Goal: Task Accomplishment & Management: Use online tool/utility

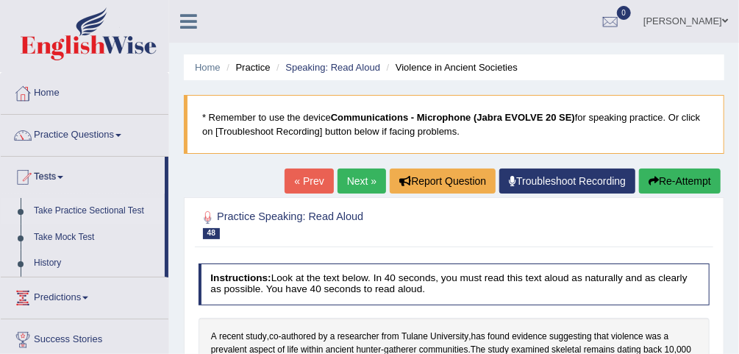
click at [107, 207] on link "Take Practice Sectional Test" at bounding box center [96, 211] width 138 height 26
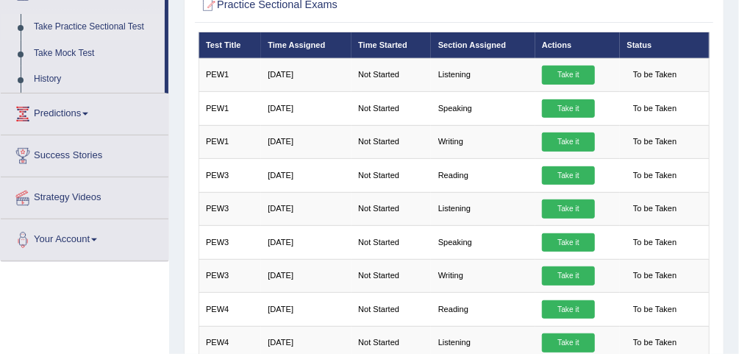
scroll to position [128, 0]
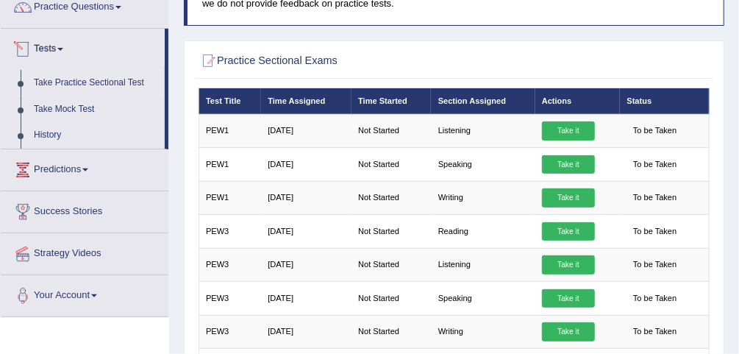
click at [96, 82] on link "Take Practice Sectional Test" at bounding box center [96, 83] width 138 height 26
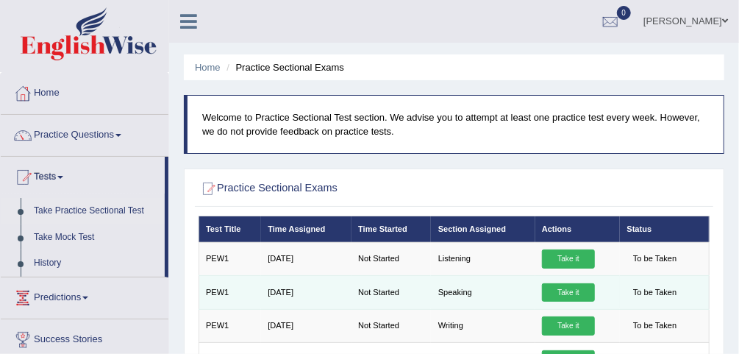
click at [216, 290] on td "PEW1" at bounding box center [230, 292] width 63 height 33
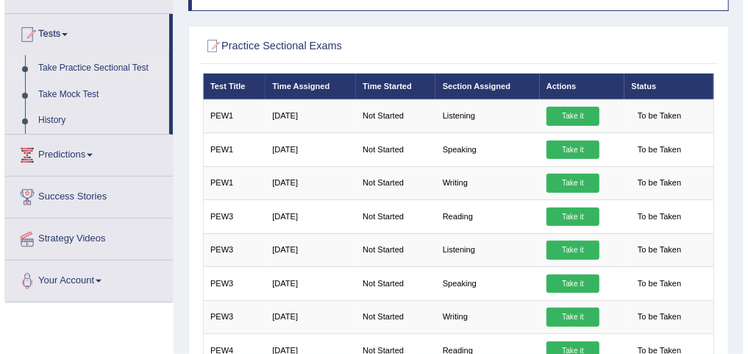
scroll to position [138, 0]
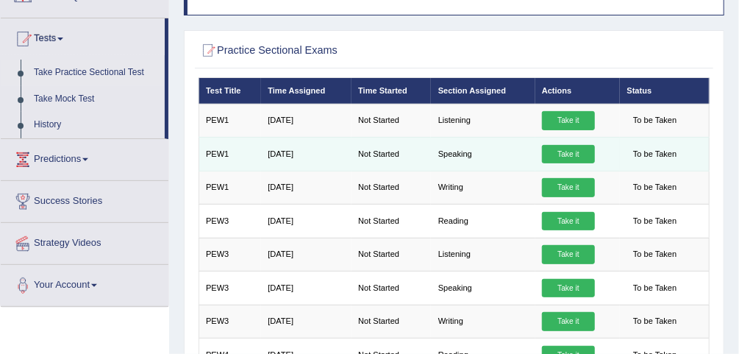
click at [584, 153] on link "Take it" at bounding box center [568, 154] width 53 height 19
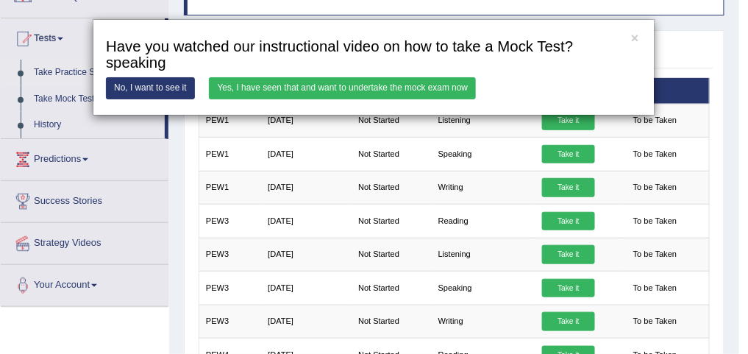
click at [458, 90] on link "Yes, I have seen that and want to undertake the mock exam now" at bounding box center [342, 87] width 267 height 21
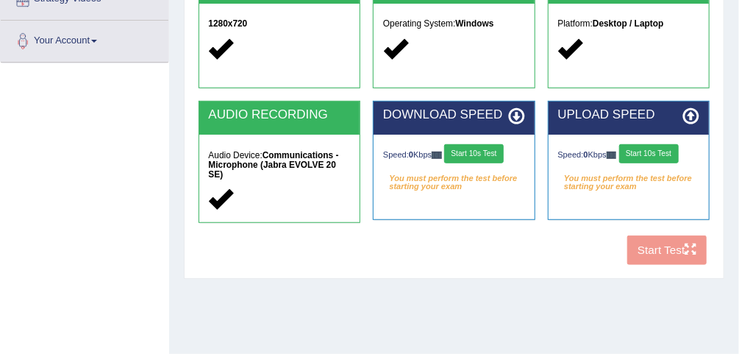
scroll to position [303, 0]
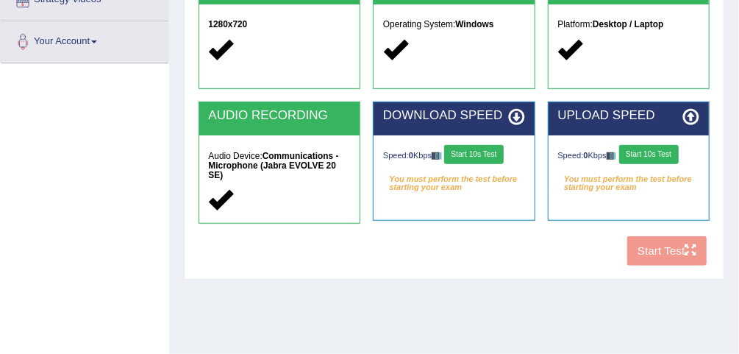
click at [667, 248] on div "COOKIES Cookies Enabled JAVASCRIPT Javascript Enabled BROWSER Browser: Chrome S…" at bounding box center [454, 55] width 518 height 433
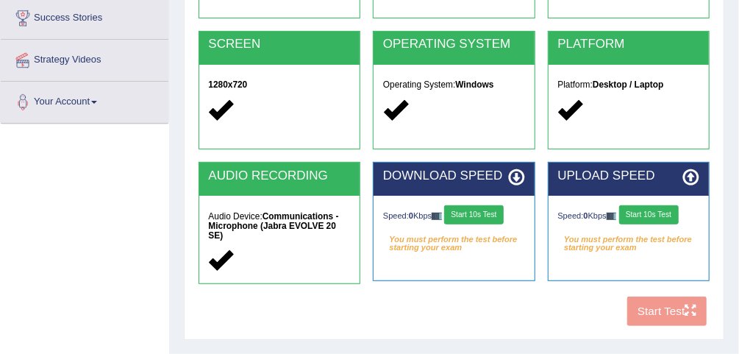
scroll to position [242, 0]
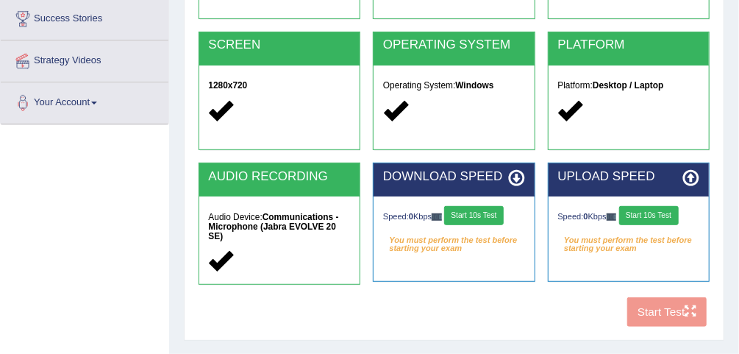
click at [480, 216] on button "Start 10s Test" at bounding box center [474, 215] width 60 height 19
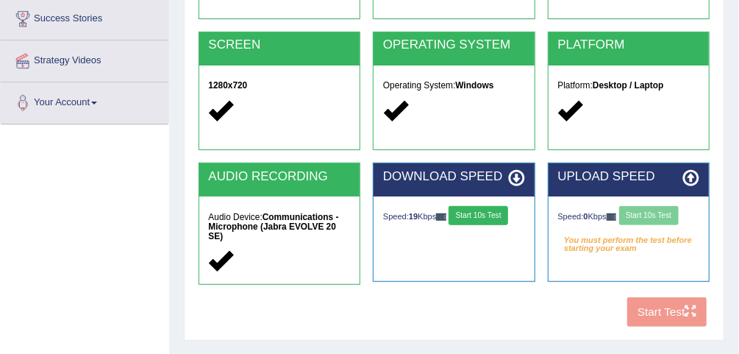
click at [667, 219] on div "Speed: 0 Kbps Start 10s Test" at bounding box center [629, 217] width 142 height 22
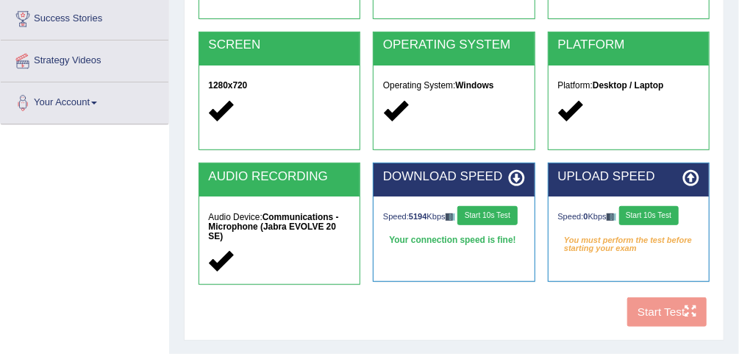
click at [646, 206] on button "Start 10s Test" at bounding box center [650, 215] width 60 height 19
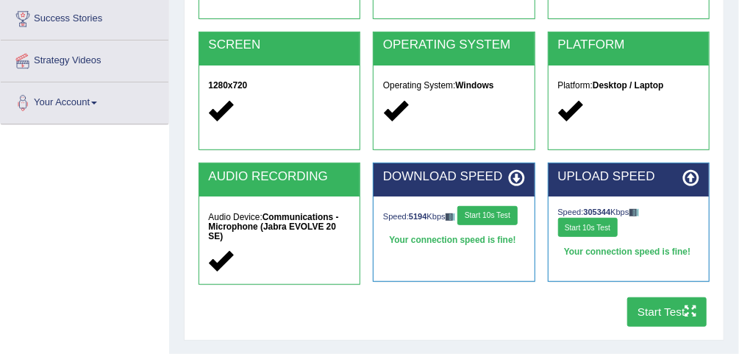
click at [673, 302] on button "Start Test" at bounding box center [668, 311] width 80 height 29
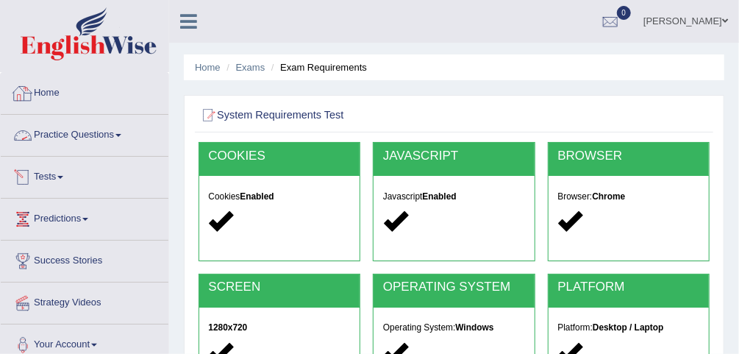
click at [73, 138] on link "Practice Questions" at bounding box center [85, 133] width 168 height 37
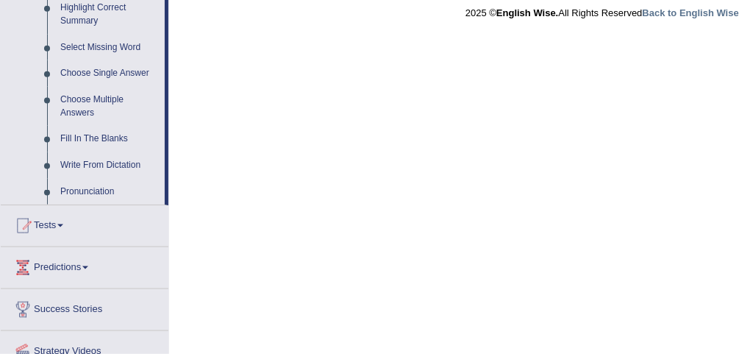
scroll to position [736, 0]
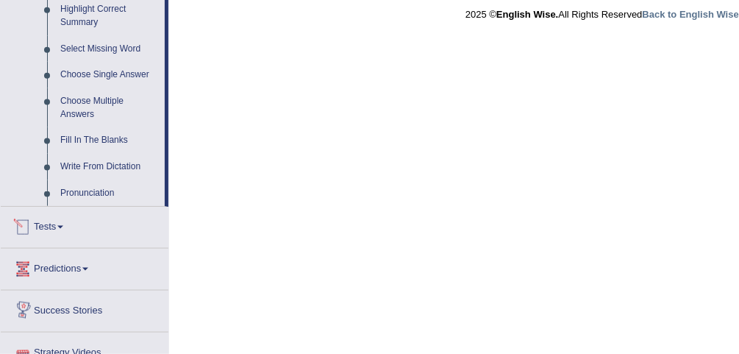
click at [56, 227] on link "Tests" at bounding box center [85, 225] width 168 height 37
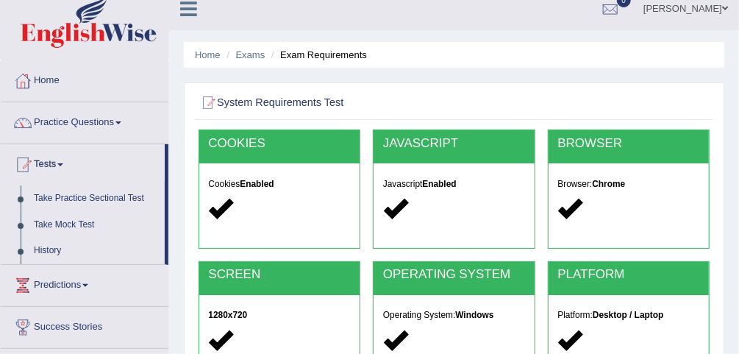
scroll to position [14, 0]
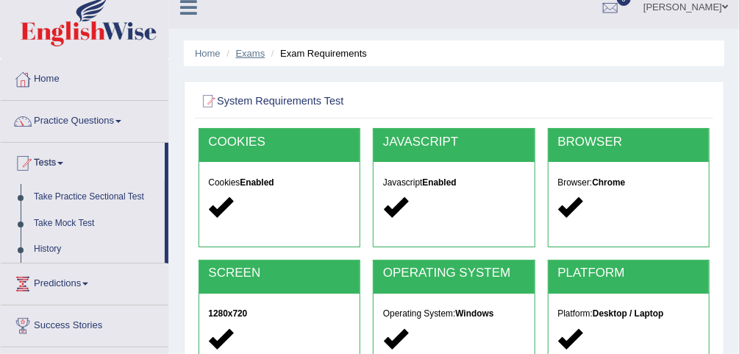
click at [260, 49] on link "Exams" at bounding box center [250, 53] width 29 height 11
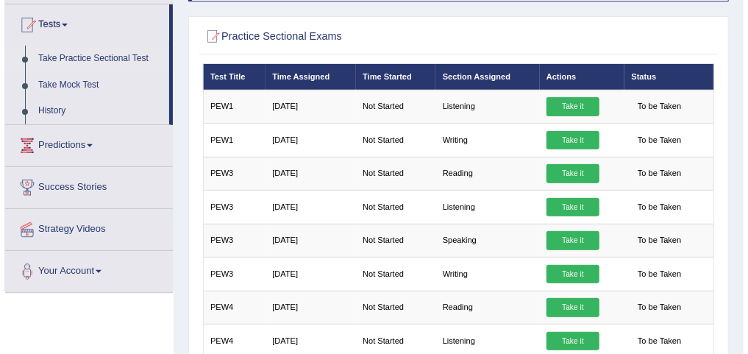
scroll to position [148, 0]
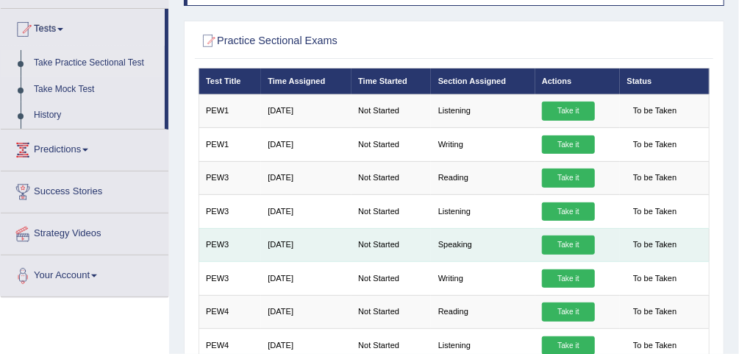
click at [563, 235] on link "Take it" at bounding box center [568, 244] width 53 height 19
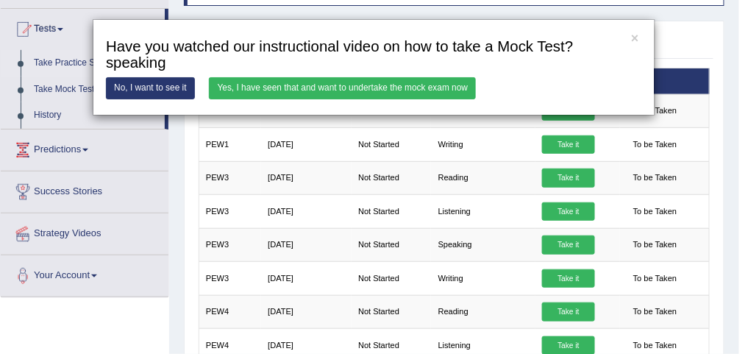
click at [387, 83] on link "Yes, I have seen that and want to undertake the mock exam now" at bounding box center [342, 87] width 267 height 21
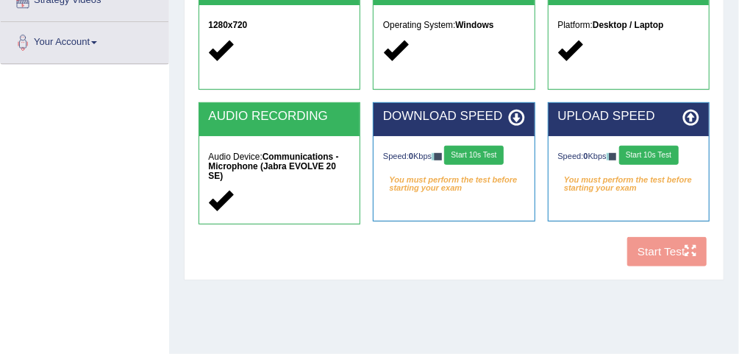
scroll to position [313, 0]
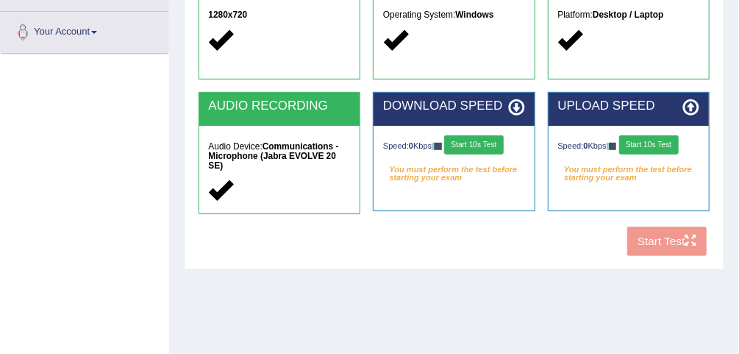
click at [479, 151] on button "Start 10s Test" at bounding box center [474, 144] width 60 height 19
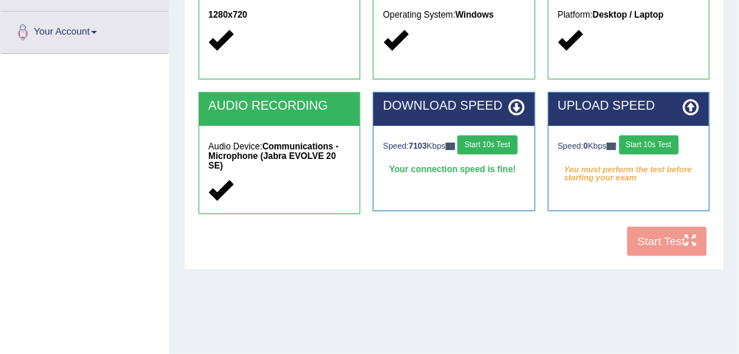
click at [649, 146] on button "Start 10s Test" at bounding box center [650, 144] width 60 height 19
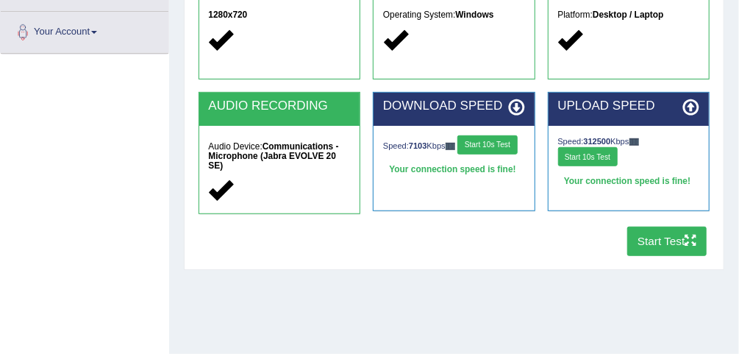
click at [677, 237] on button "Start Test" at bounding box center [668, 241] width 80 height 29
